Goal: Task Accomplishment & Management: Manage account settings

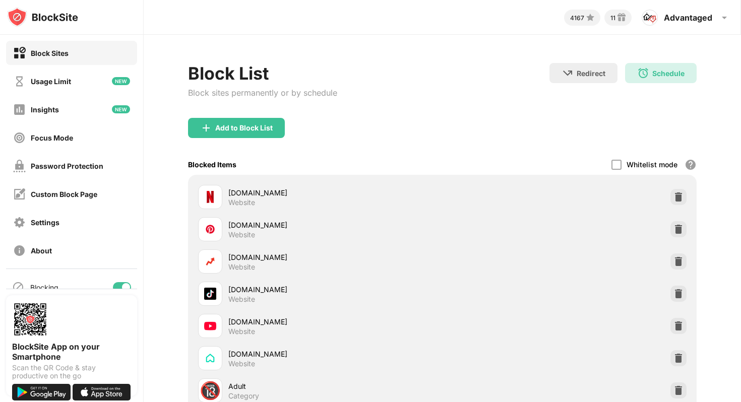
scroll to position [89, 0]
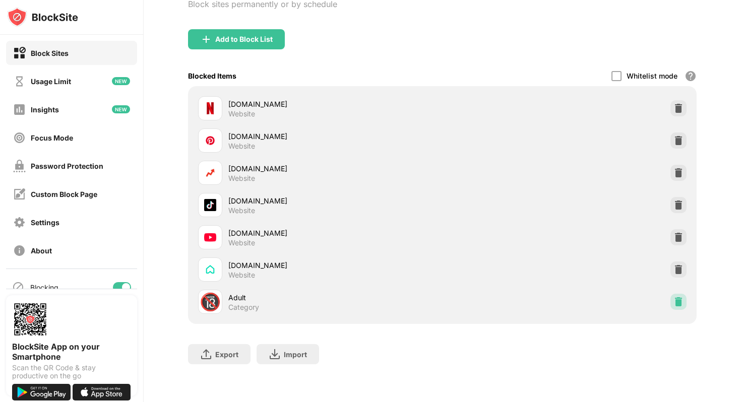
click at [675, 303] on img at bounding box center [679, 302] width 10 height 10
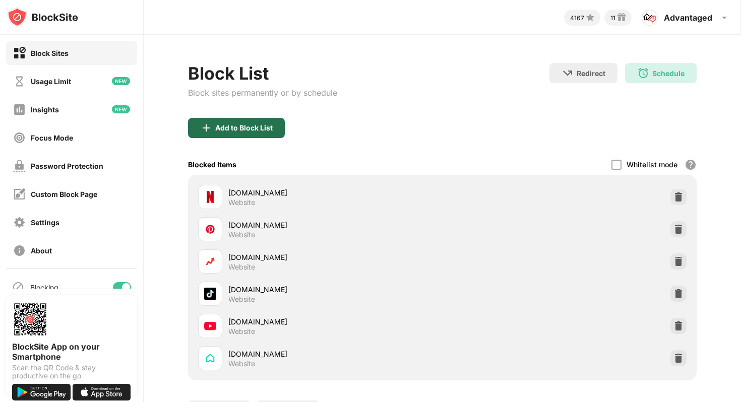
click at [220, 125] on div "Add to Block List" at bounding box center [243, 128] width 57 height 8
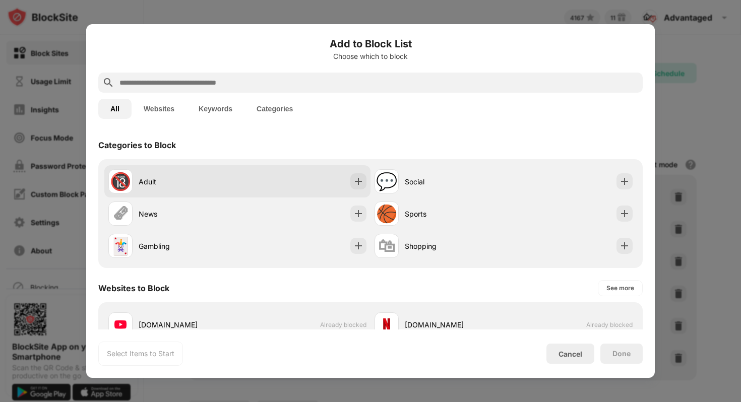
click at [147, 181] on div "Adult" at bounding box center [188, 181] width 99 height 11
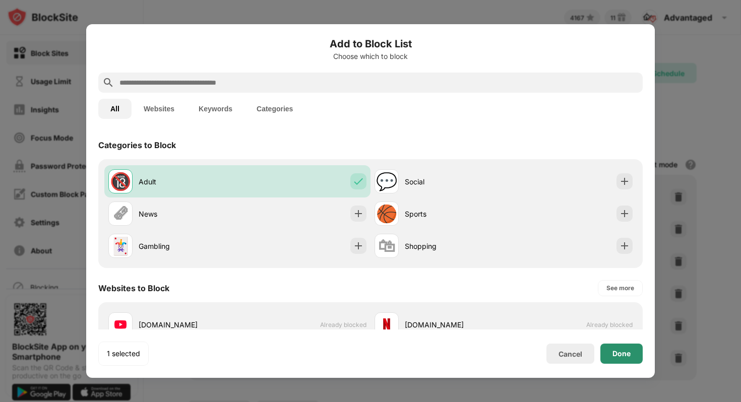
click at [628, 355] on div "Done" at bounding box center [622, 354] width 18 height 8
